Goal: Task Accomplishment & Management: Use online tool/utility

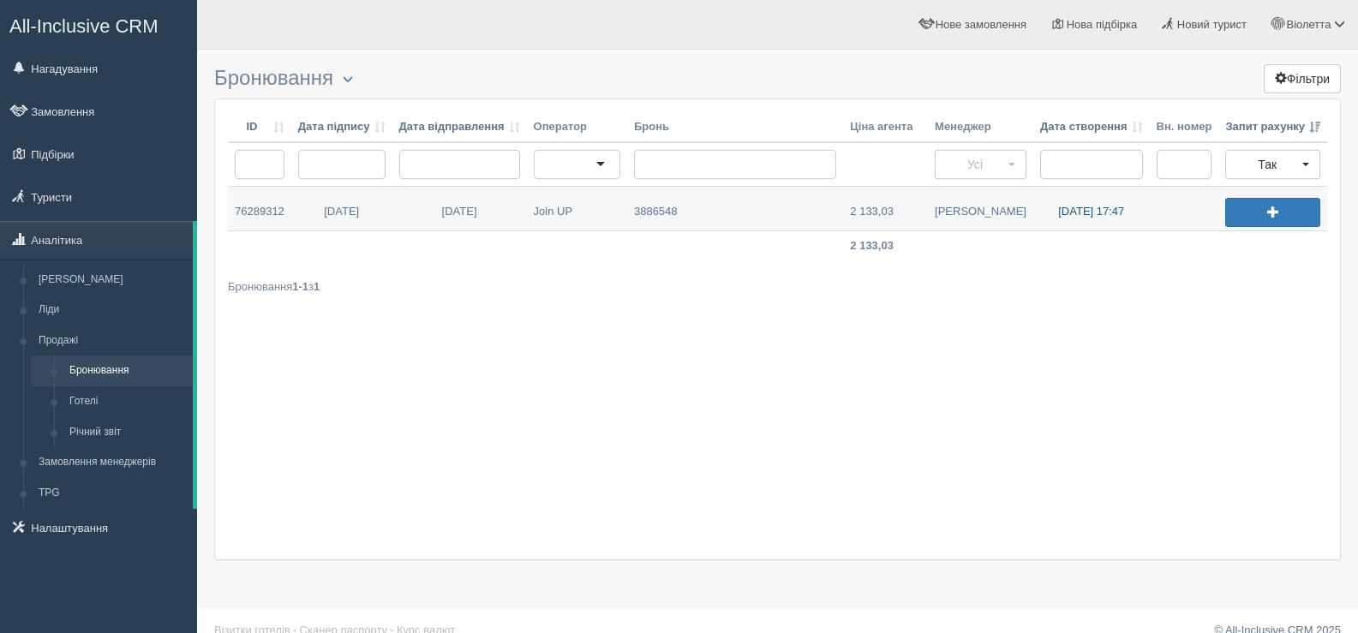
click at [1087, 210] on link "03.10.2025 17:47" at bounding box center [1091, 209] width 116 height 44
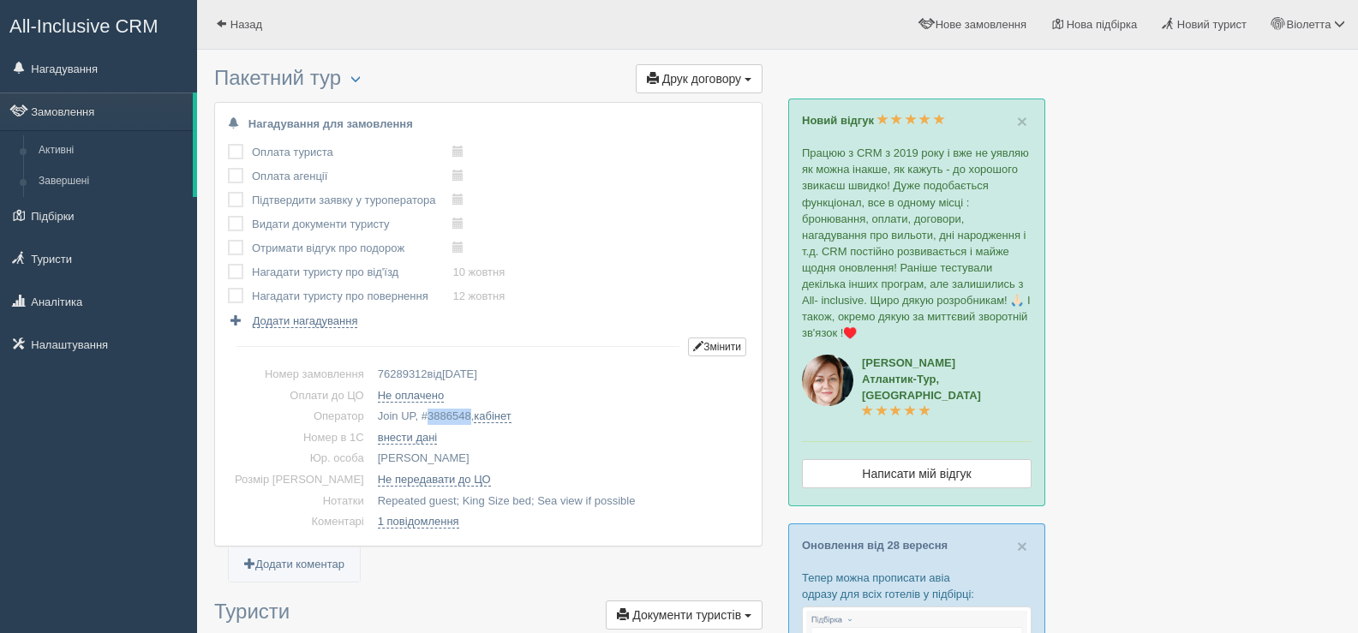
drag, startPoint x: 441, startPoint y: 414, endPoint x: 397, endPoint y: 413, distance: 43.7
click at [397, 413] on td "Join UP, # 3886548 , кабінет" at bounding box center [560, 416] width 378 height 21
copy span "3886548"
click at [361, 74] on span "button" at bounding box center [355, 79] width 10 height 10
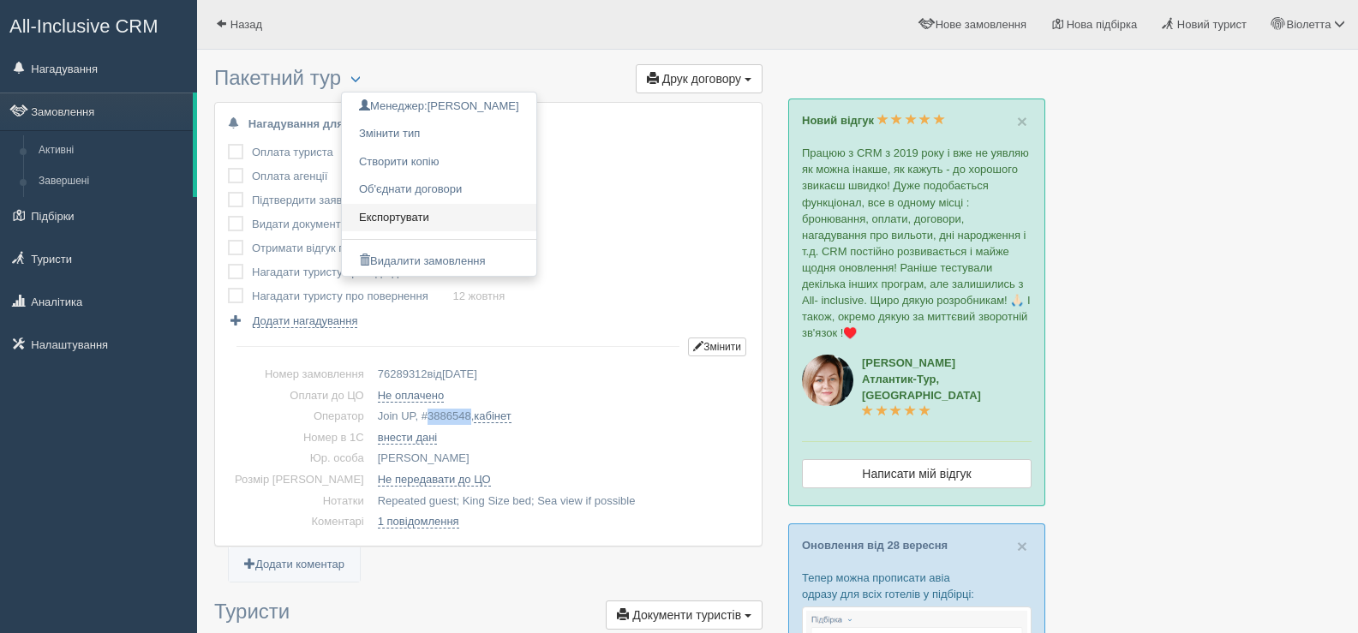
click at [427, 217] on link "Експортувати" at bounding box center [439, 218] width 194 height 28
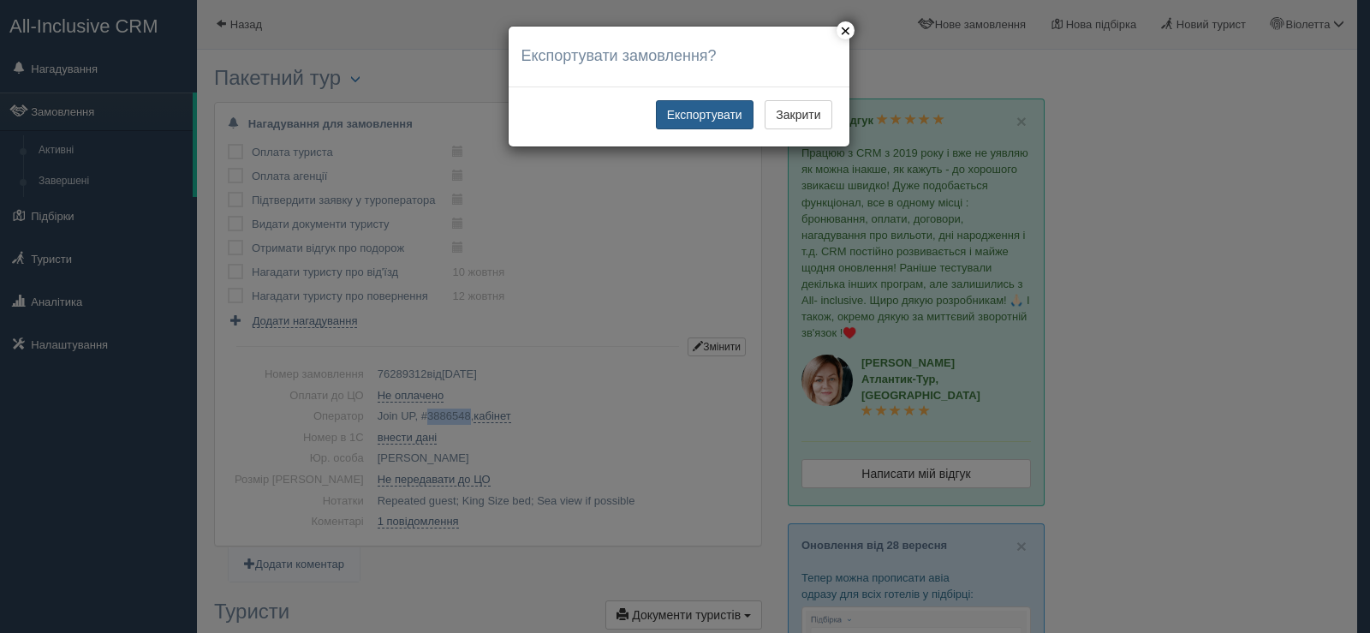
click at [704, 110] on button "Експортувати" at bounding box center [705, 114] width 98 height 29
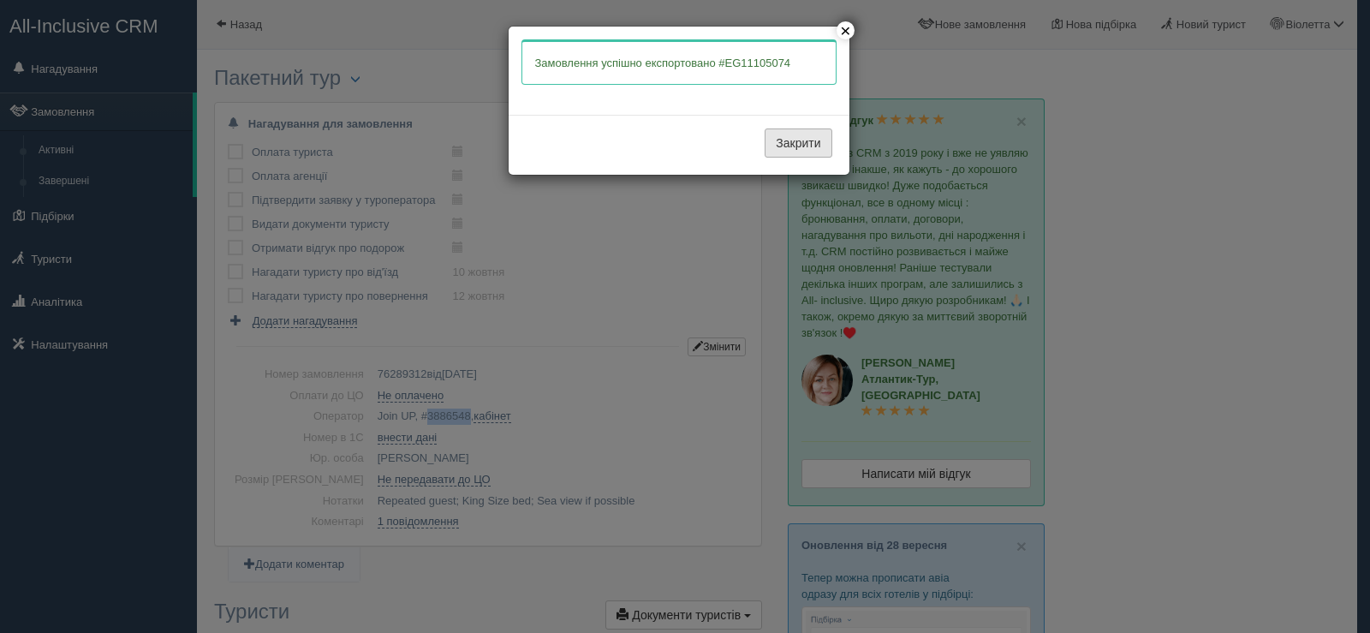
click at [814, 140] on button "Закрити" at bounding box center [798, 142] width 67 height 29
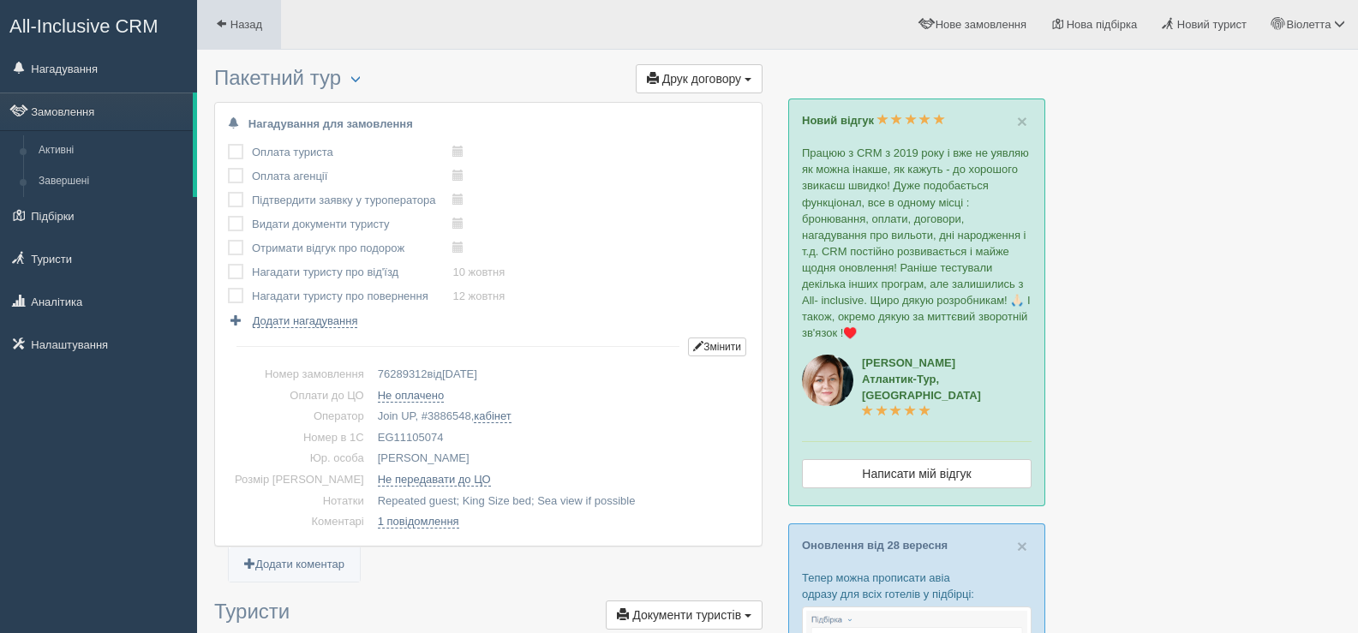
click at [218, 23] on span at bounding box center [221, 23] width 11 height 11
